Goal: Information Seeking & Learning: Learn about a topic

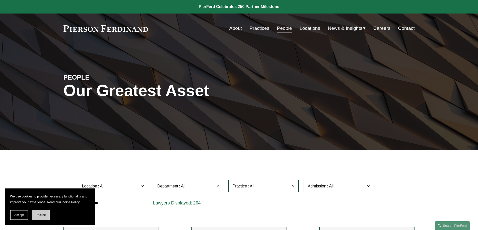
click at [39, 216] on span "Decline" at bounding box center [40, 216] width 11 height 4
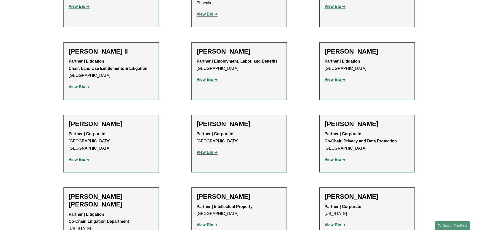
scroll to position [627, 0]
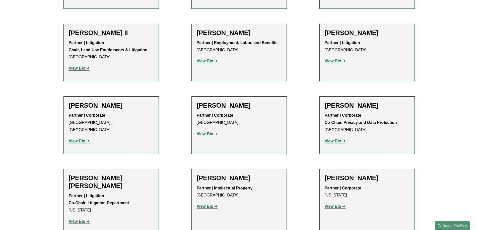
click at [212, 205] on strong "View Bio" at bounding box center [205, 207] width 17 height 4
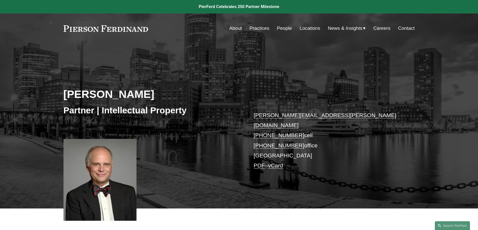
click at [259, 27] on link "Practices" at bounding box center [259, 29] width 20 height 10
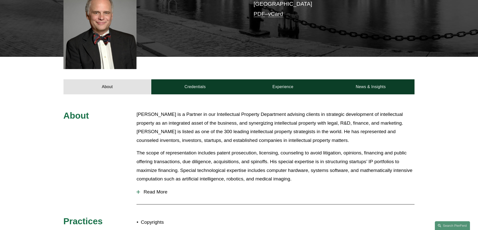
scroll to position [150, 0]
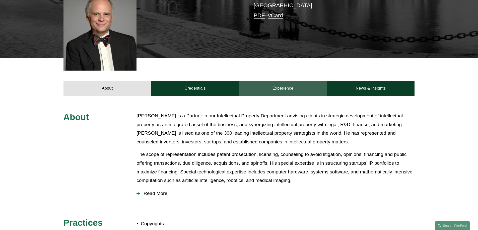
click at [282, 83] on link "Experience" at bounding box center [283, 88] width 88 height 15
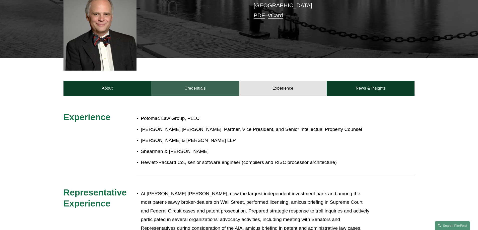
click at [205, 84] on link "Credentials" at bounding box center [195, 88] width 88 height 15
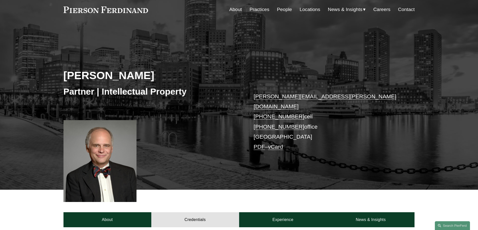
scroll to position [0, 0]
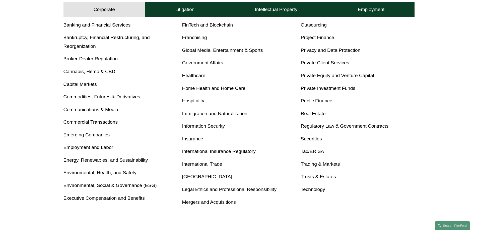
scroll to position [201, 0]
